Goal: Obtain resource: Download file/media

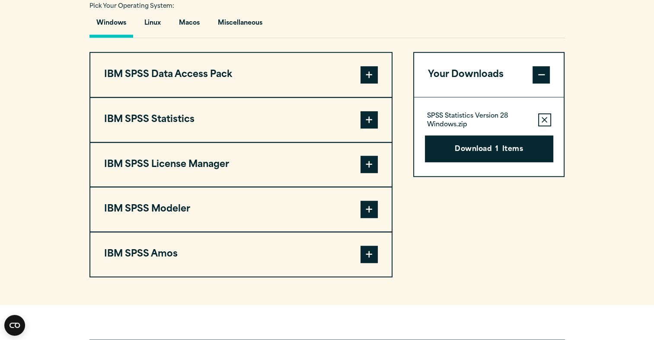
click at [368, 117] on span at bounding box center [368, 119] width 17 height 17
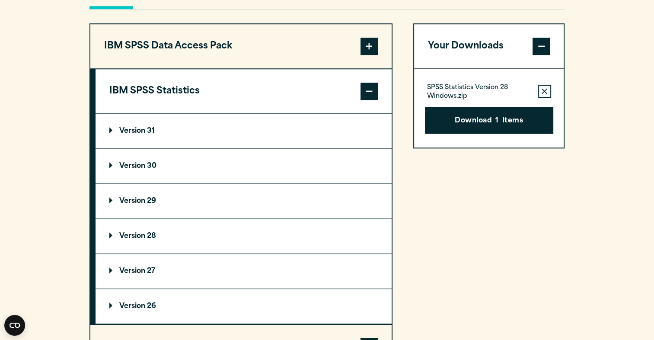
scroll to position [691, 0]
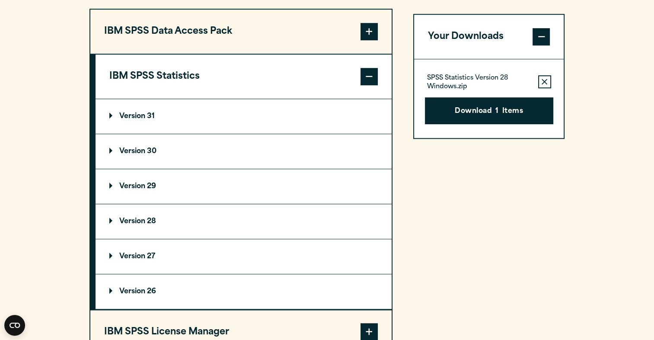
click at [111, 183] on p "Version 29" at bounding box center [132, 186] width 47 height 7
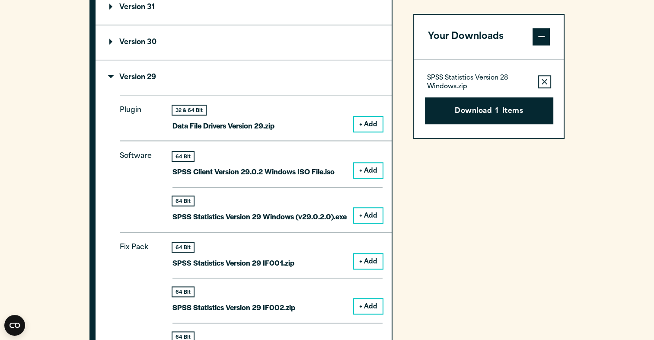
scroll to position [821, 0]
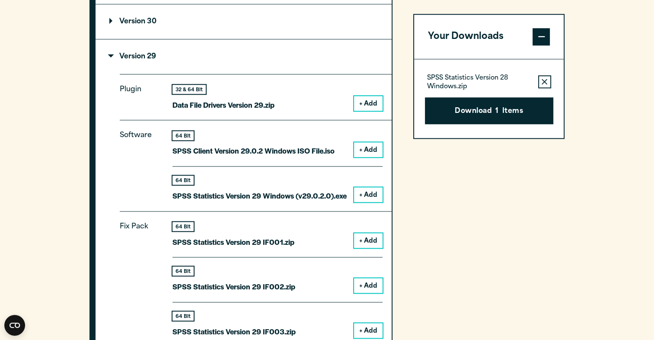
click at [544, 81] on icon "button" at bounding box center [544, 82] width 6 height 6
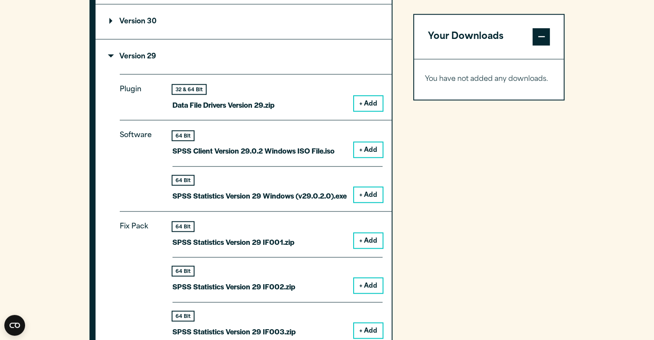
click at [112, 53] on p "Version 29" at bounding box center [132, 56] width 47 height 7
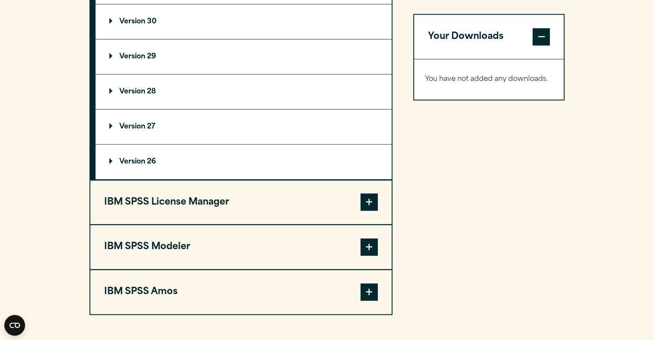
click at [112, 53] on p "Version 29" at bounding box center [132, 56] width 47 height 7
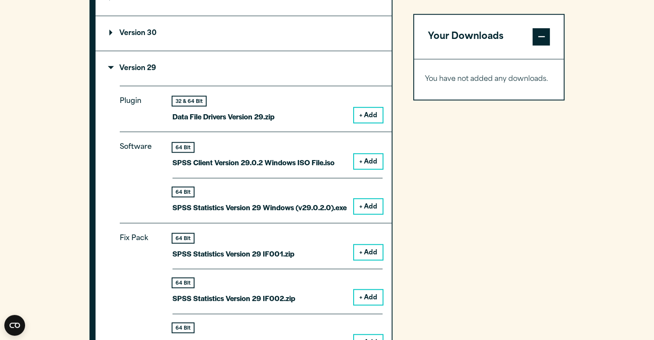
scroll to position [778, 0]
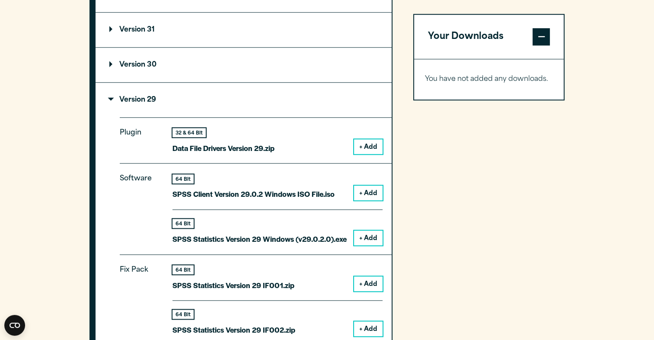
click at [114, 96] on p "Version 29" at bounding box center [132, 99] width 47 height 7
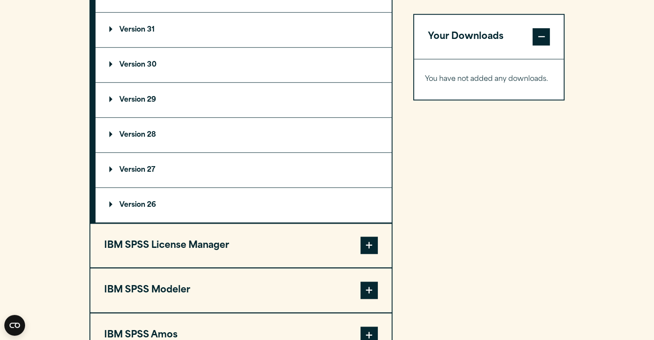
click at [111, 62] on p "Version 30" at bounding box center [132, 64] width 47 height 7
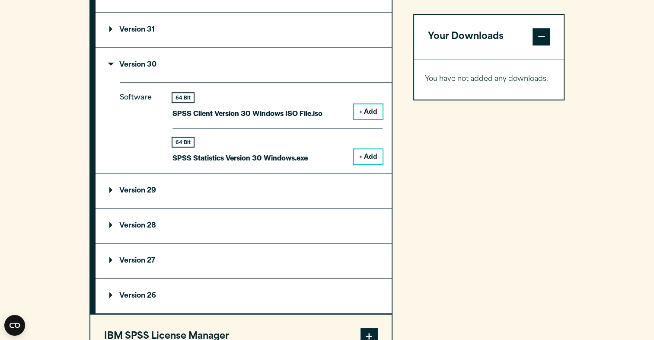
click at [111, 58] on summary "Version 30" at bounding box center [243, 65] width 296 height 35
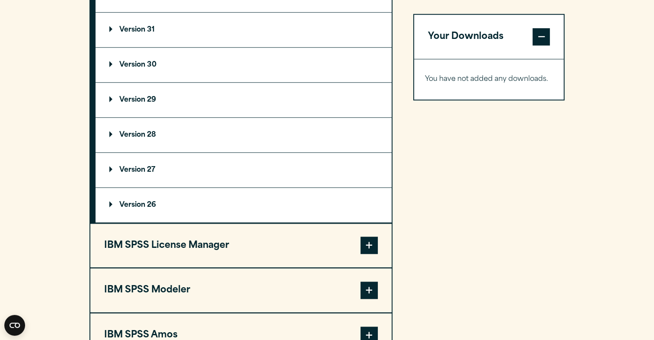
click at [113, 134] on p "Version 28" at bounding box center [132, 134] width 47 height 7
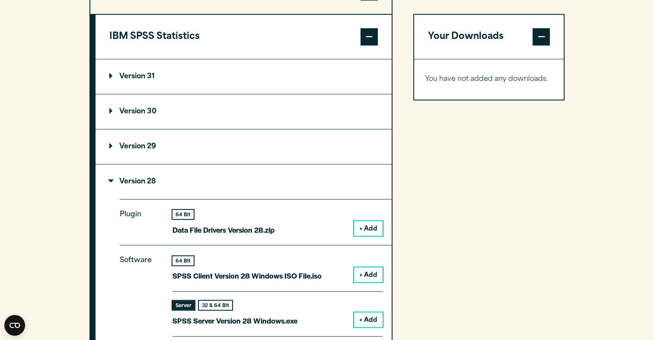
scroll to position [648, 0]
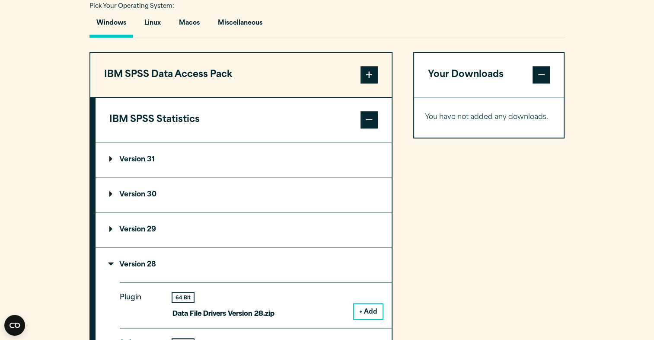
drag, startPoint x: 572, startPoint y: 223, endPoint x: 568, endPoint y: 244, distance: 22.0
click at [572, 223] on section "Select your software downloads Use the table below to find and navigate to your…" at bounding box center [327, 317] width 654 height 852
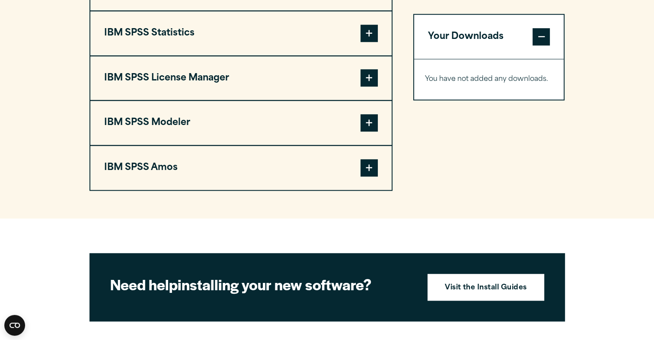
scroll to position [691, 0]
